Goal: Task Accomplishment & Management: Use online tool/utility

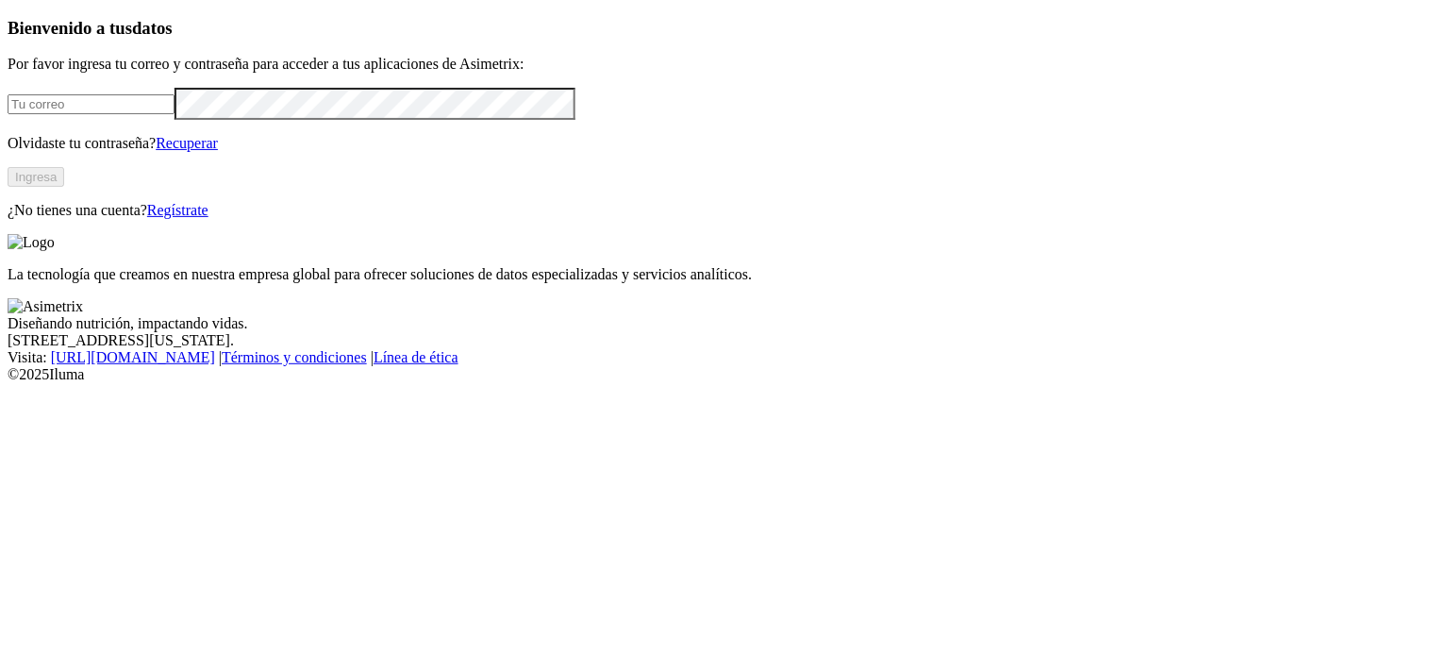
type input "[PERSON_NAME][EMAIL_ADDRESS][PERSON_NAME][DOMAIN_NAME]"
click at [64, 187] on button "Ingresa" at bounding box center [36, 177] width 57 height 20
